Goal: Task Accomplishment & Management: Use online tool/utility

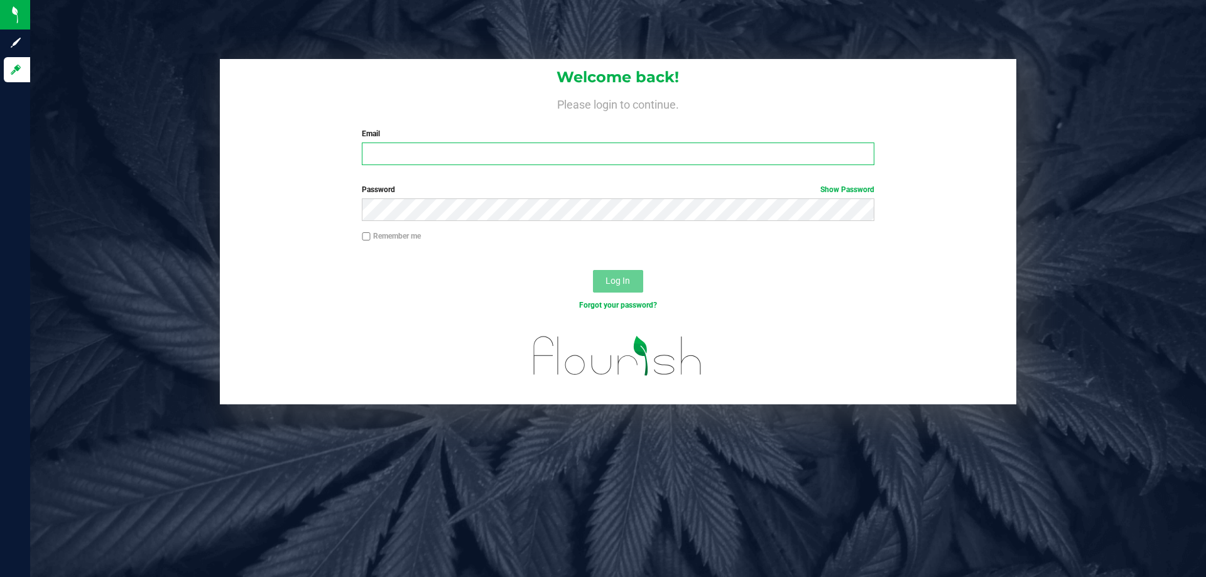
click at [425, 146] on input "Email" at bounding box center [618, 154] width 512 height 23
type input "[EMAIL_ADDRESS][DOMAIN_NAME]"
click at [593, 270] on button "Log In" at bounding box center [618, 281] width 50 height 23
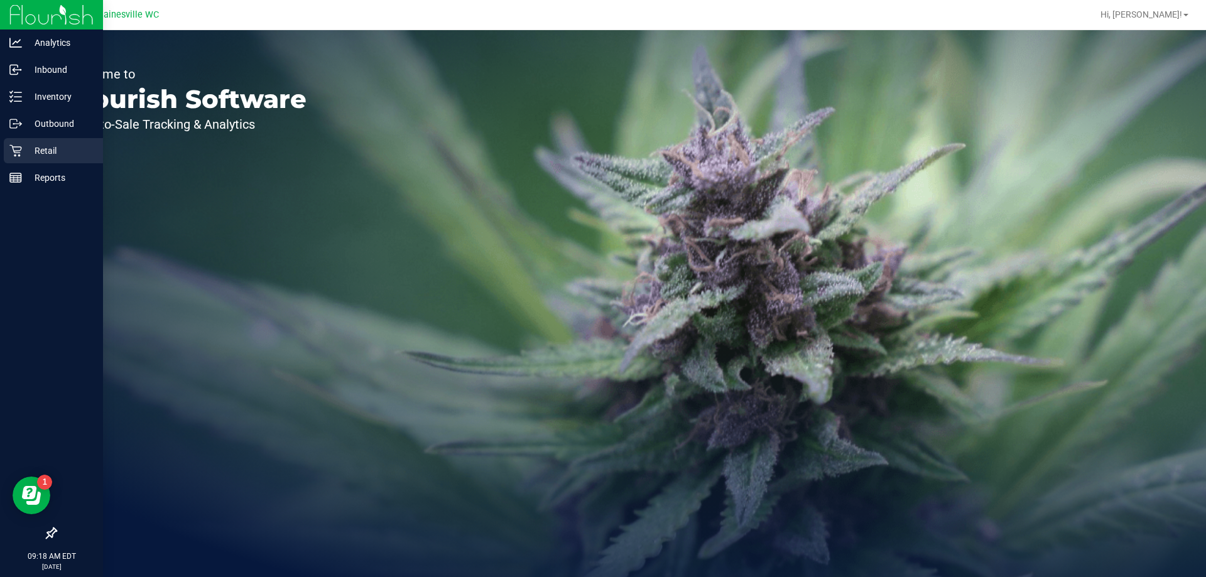
click at [28, 149] on p "Retail" at bounding box center [59, 150] width 75 height 15
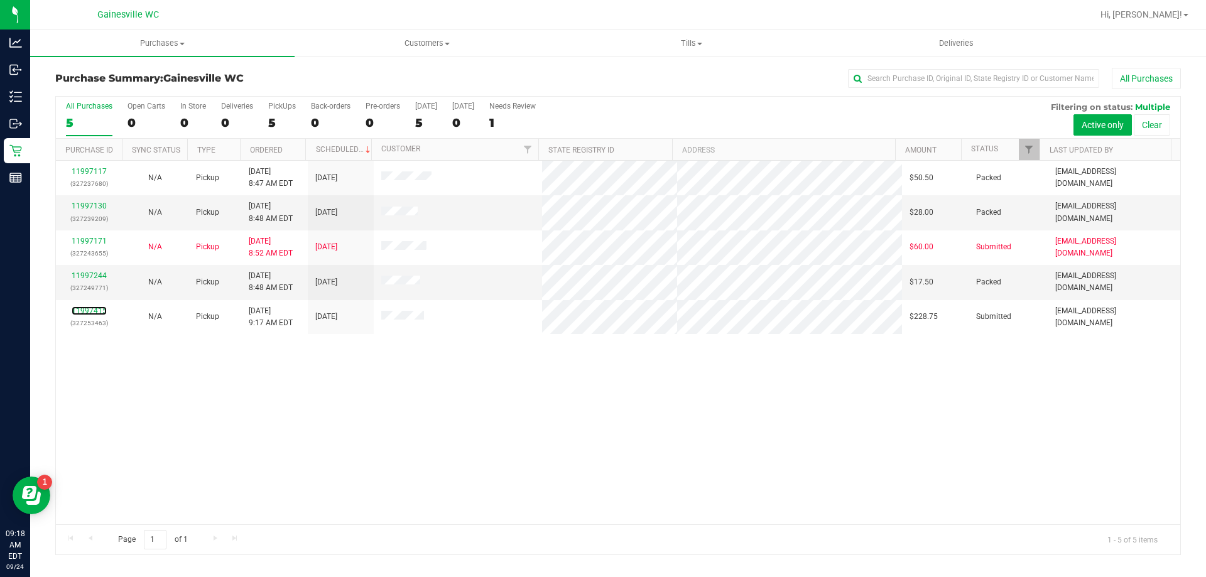
click at [90, 311] on link "11997415" at bounding box center [89, 310] width 35 height 9
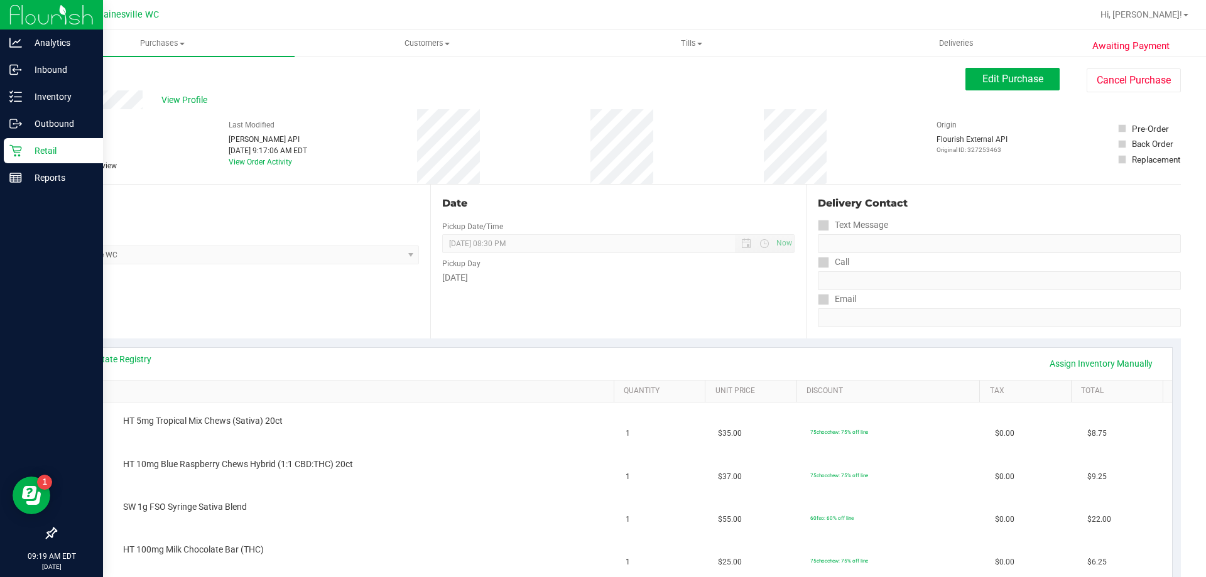
click at [21, 146] on icon at bounding box center [15, 150] width 13 height 13
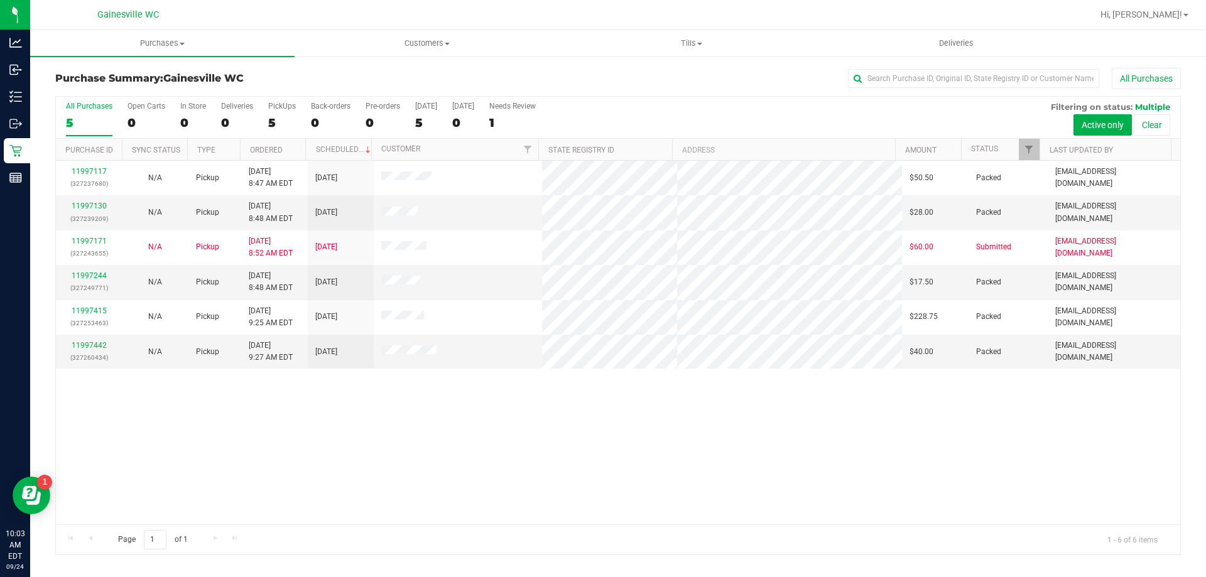
click at [581, 451] on div "11997117 (327237680) N/A Pickup [DATE] 8:47 AM EDT 9/24/2025 $50.50 Packed [EMA…" at bounding box center [618, 343] width 1124 height 364
click at [649, 462] on div "11997117 (327237680) N/A Pickup [DATE] 8:47 AM EDT 9/24/2025 $50.50 Packed [EMA…" at bounding box center [618, 343] width 1124 height 364
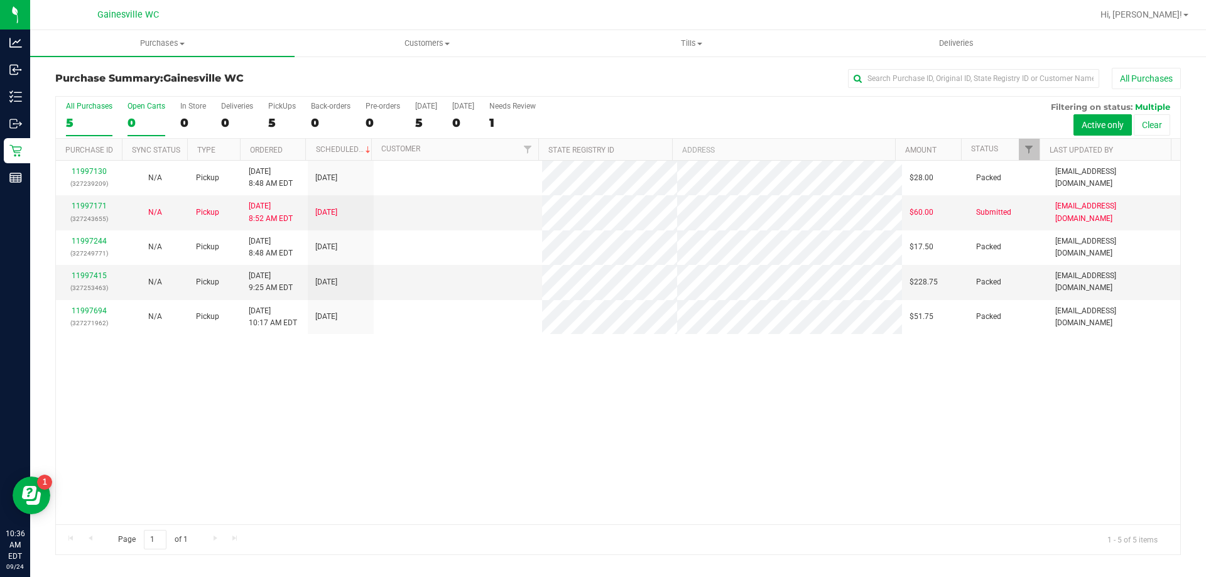
click at [127, 120] on div "0" at bounding box center [146, 123] width 38 height 14
click at [0, 0] on input "Open Carts 0" at bounding box center [0, 0] width 0 height 0
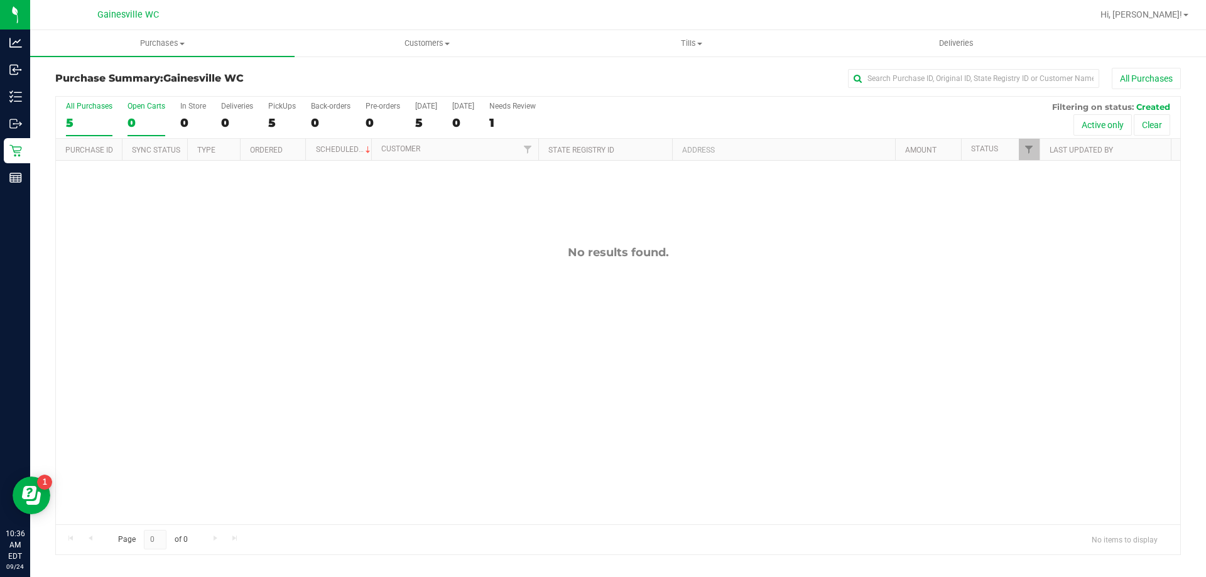
click at [71, 117] on div "5" at bounding box center [89, 123] width 46 height 14
click at [0, 0] on input "All Purchases 5" at bounding box center [0, 0] width 0 height 0
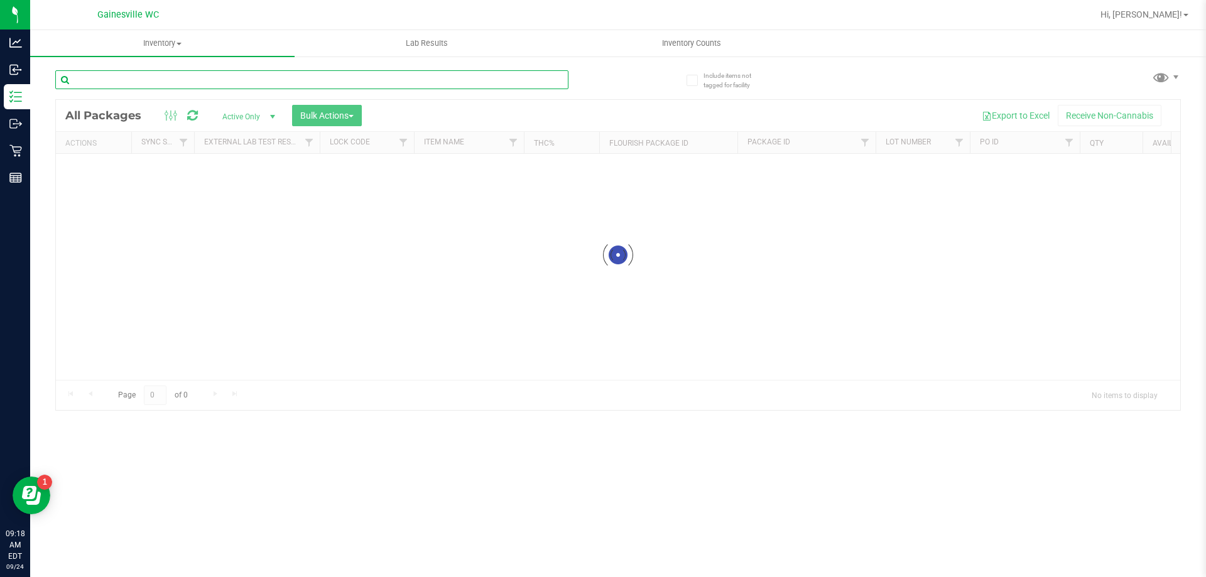
click at [345, 79] on input "text" at bounding box center [311, 79] width 513 height 19
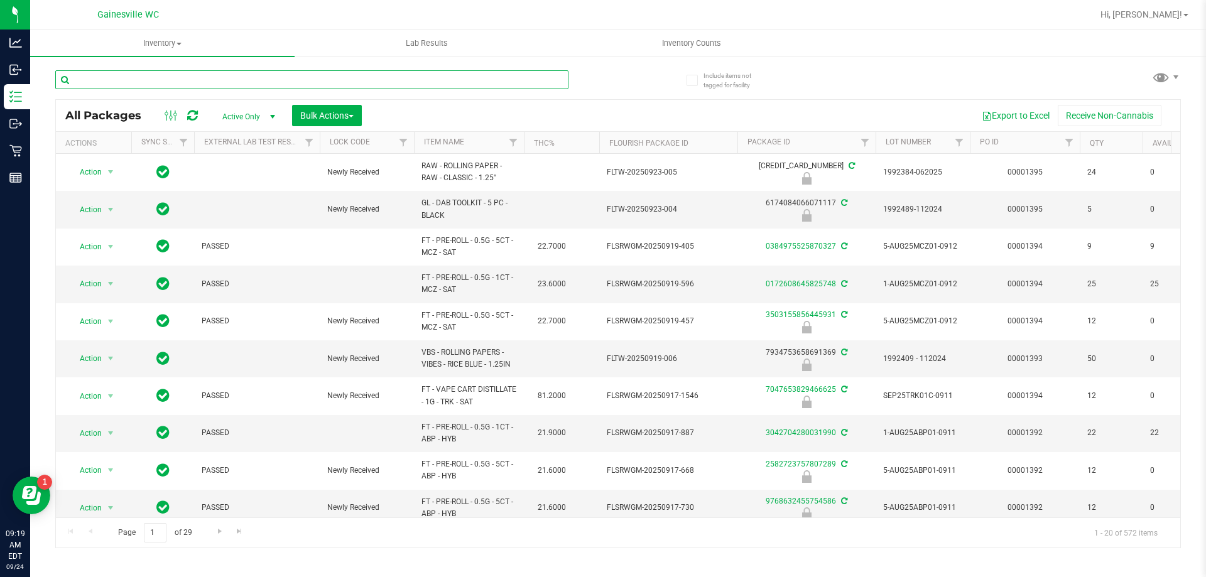
click at [350, 75] on input "text" at bounding box center [311, 79] width 513 height 19
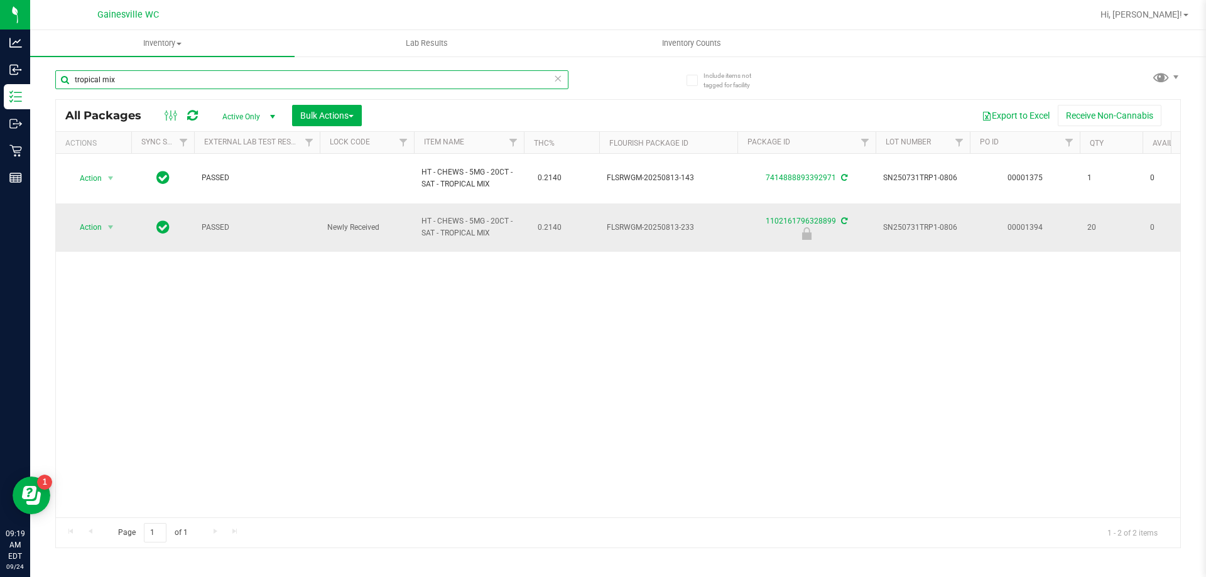
type input "tropical mix"
drag, startPoint x: 490, startPoint y: 234, endPoint x: 423, endPoint y: 217, distance: 69.9
click at [423, 217] on span "HT - CHEWS - 5MG - 20CT - SAT - TROPICAL MIX" at bounding box center [468, 227] width 95 height 24
click at [116, 225] on span "select" at bounding box center [111, 228] width 16 height 18
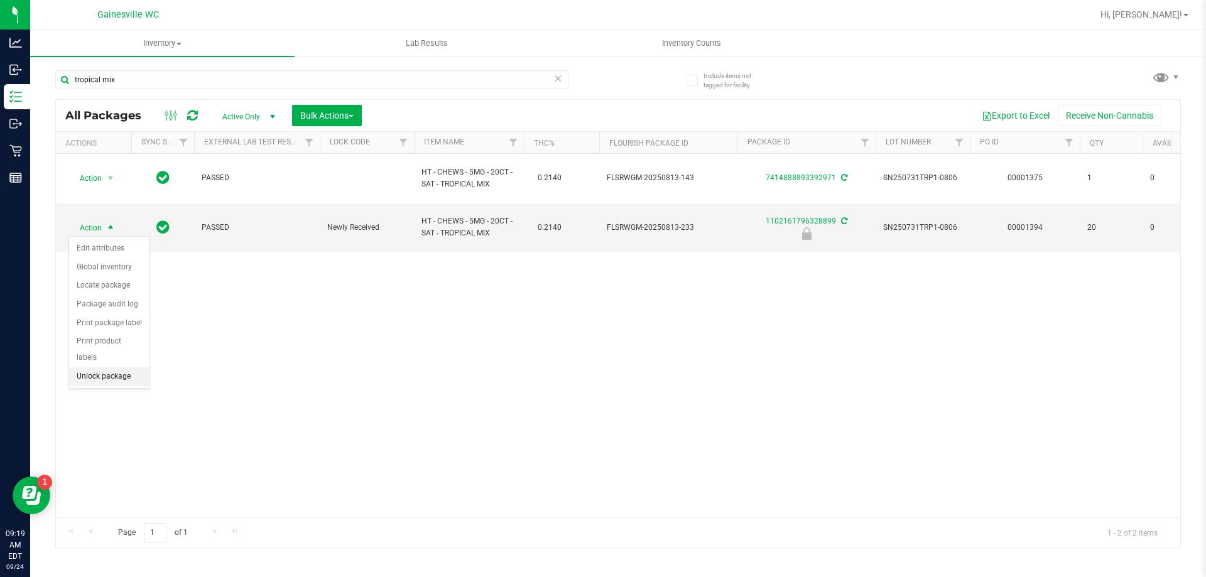
click at [111, 367] on li "Unlock package" at bounding box center [109, 376] width 80 height 19
